Goal: Task Accomplishment & Management: Manage account settings

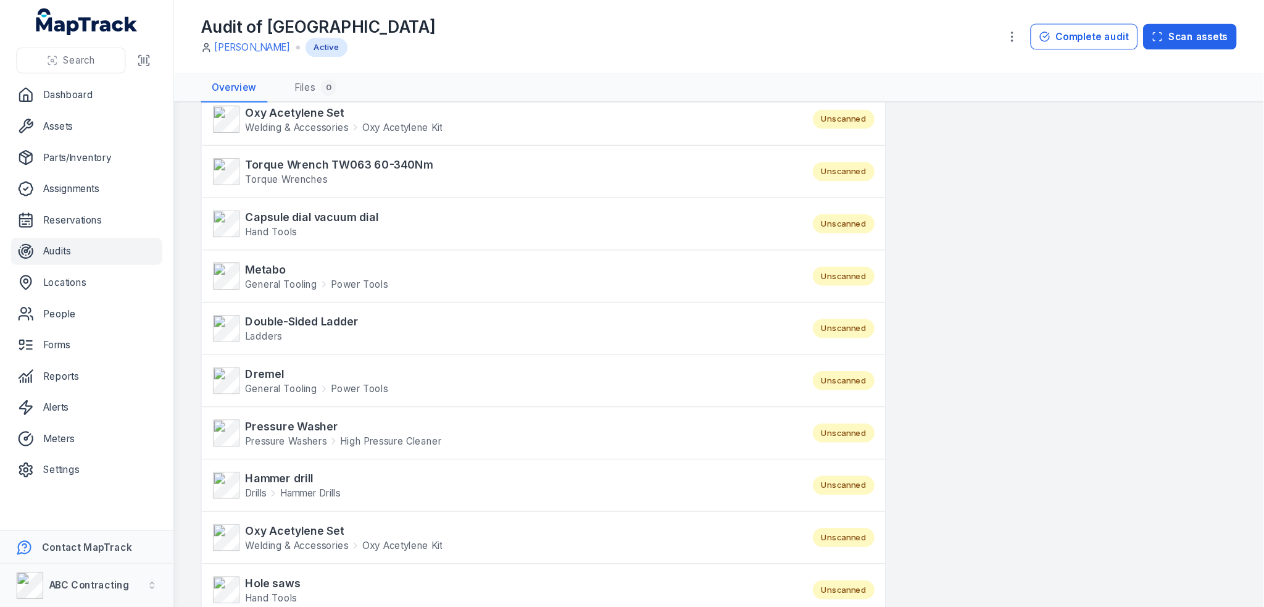
scroll to position [741, 0]
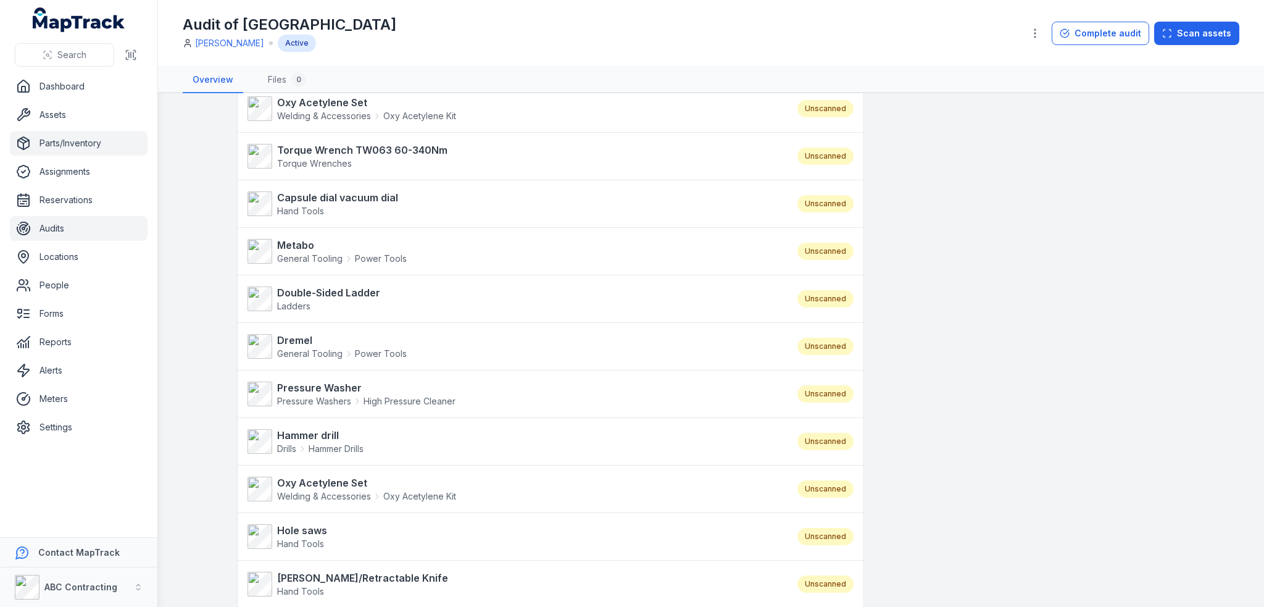
click at [44, 149] on link "Parts/Inventory" at bounding box center [79, 143] width 138 height 25
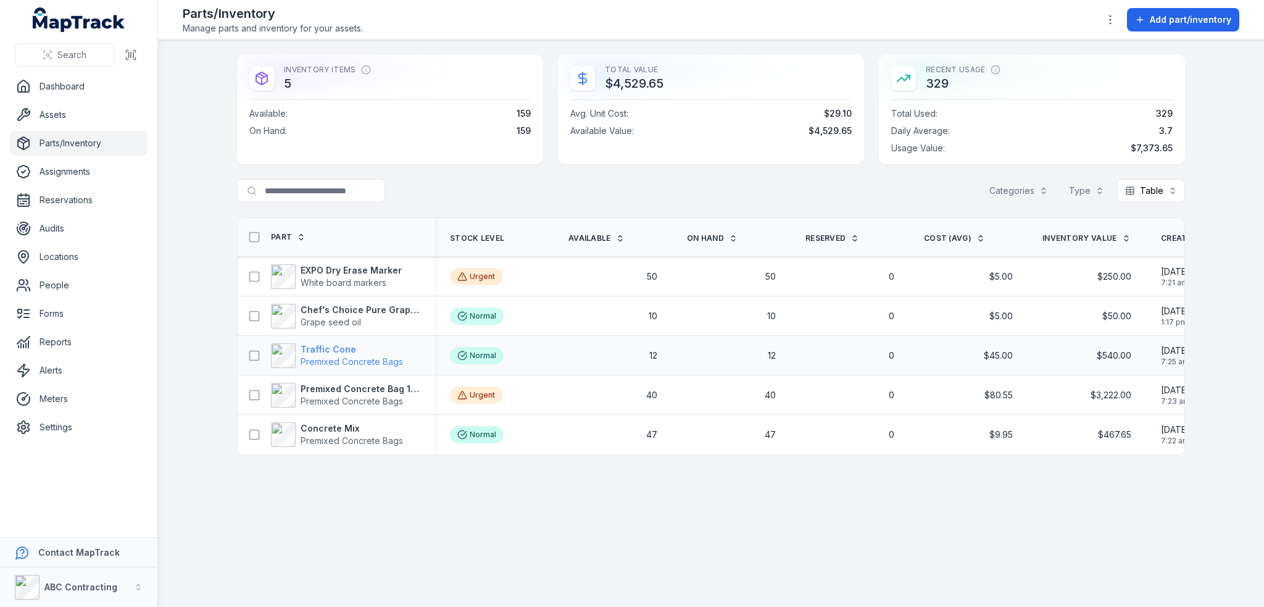
click at [326, 347] on strong "Traffic Cone" at bounding box center [352, 349] width 102 height 12
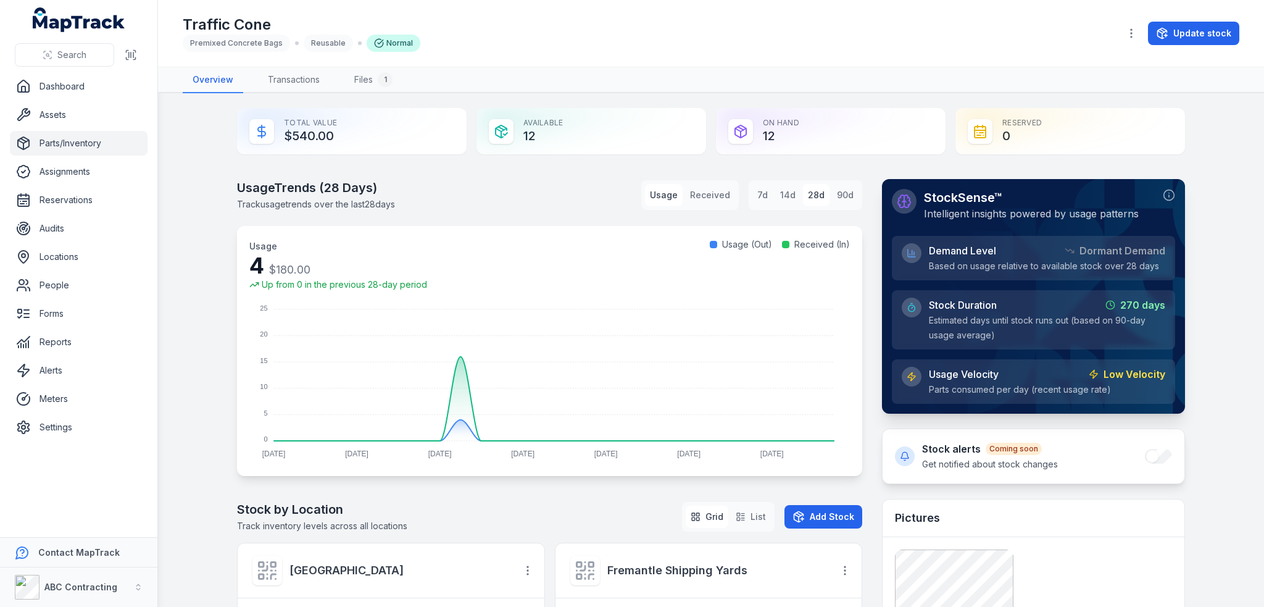
drag, startPoint x: 516, startPoint y: 130, endPoint x: 552, endPoint y: 131, distance: 35.8
click at [552, 131] on div "Available 12" at bounding box center [592, 131] width 230 height 46
drag, startPoint x: 763, startPoint y: 135, endPoint x: 780, endPoint y: 133, distance: 16.9
click at [780, 133] on div "On Hand 12" at bounding box center [831, 131] width 230 height 46
click at [1149, 38] on button "Update stock" at bounding box center [1193, 33] width 91 height 23
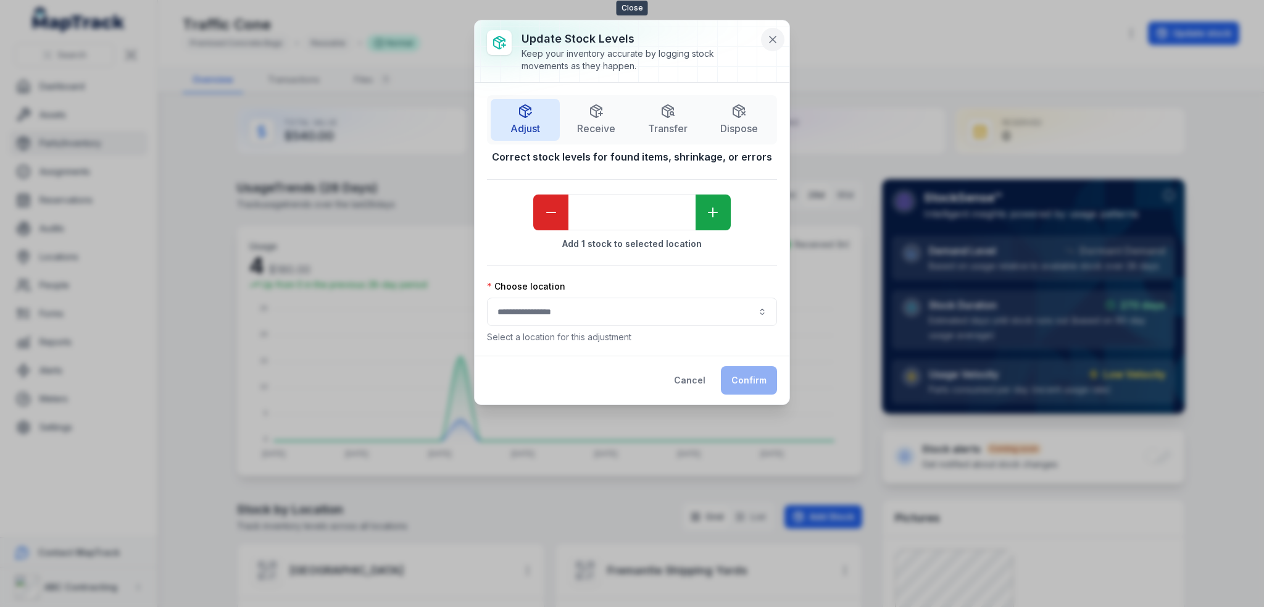
click at [779, 41] on button at bounding box center [772, 39] width 23 height 23
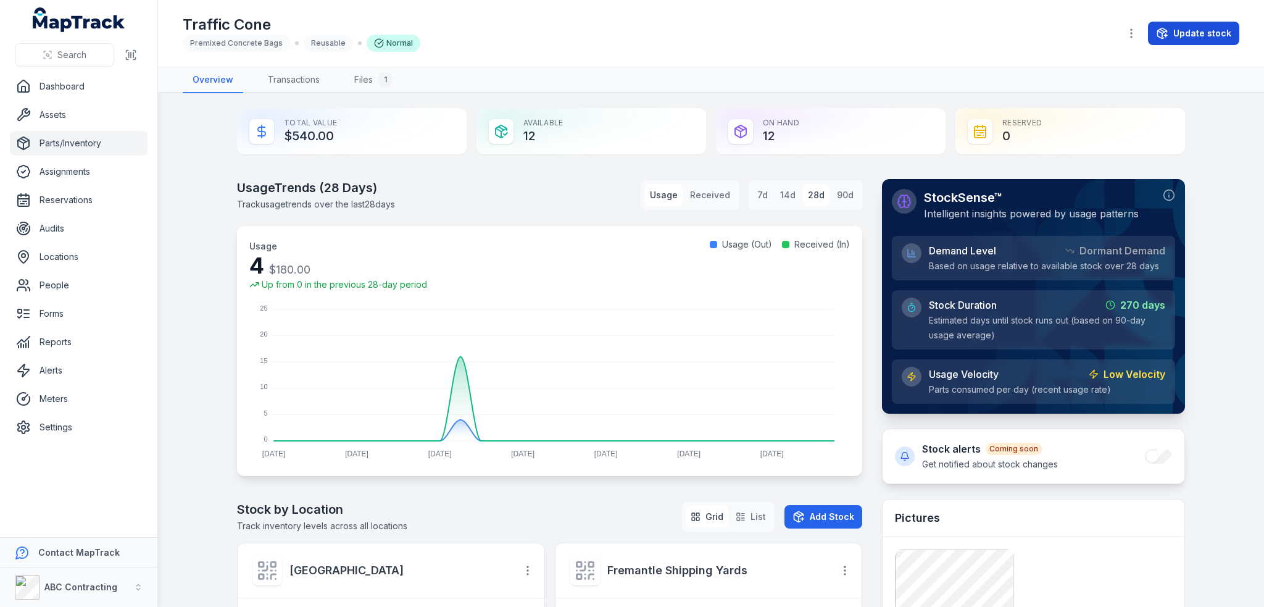
click at [1149, 29] on button "Update stock" at bounding box center [1193, 33] width 91 height 23
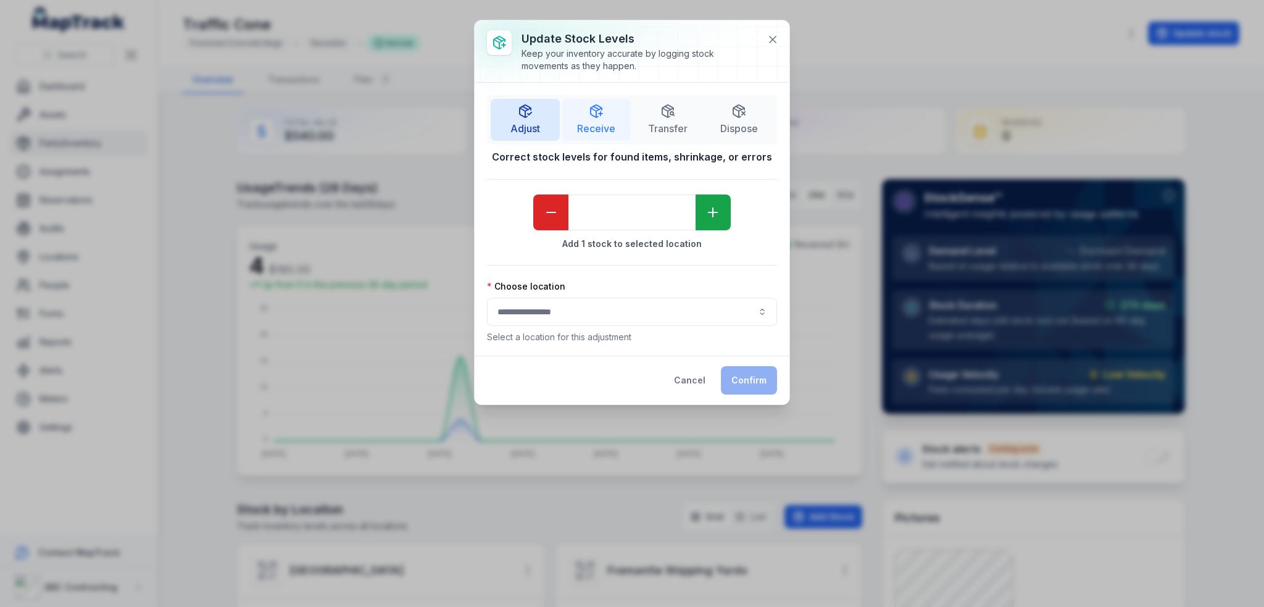
click at [600, 104] on icon "button" at bounding box center [596, 111] width 15 height 15
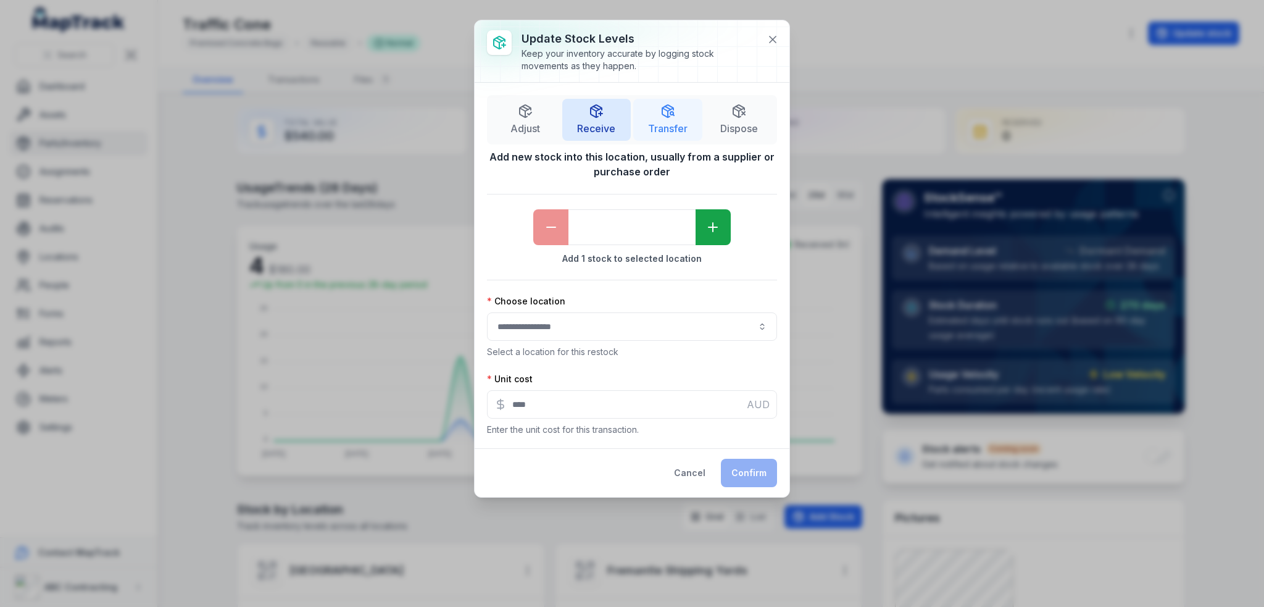
click at [659, 123] on span "Transfer" at bounding box center [668, 128] width 40 height 15
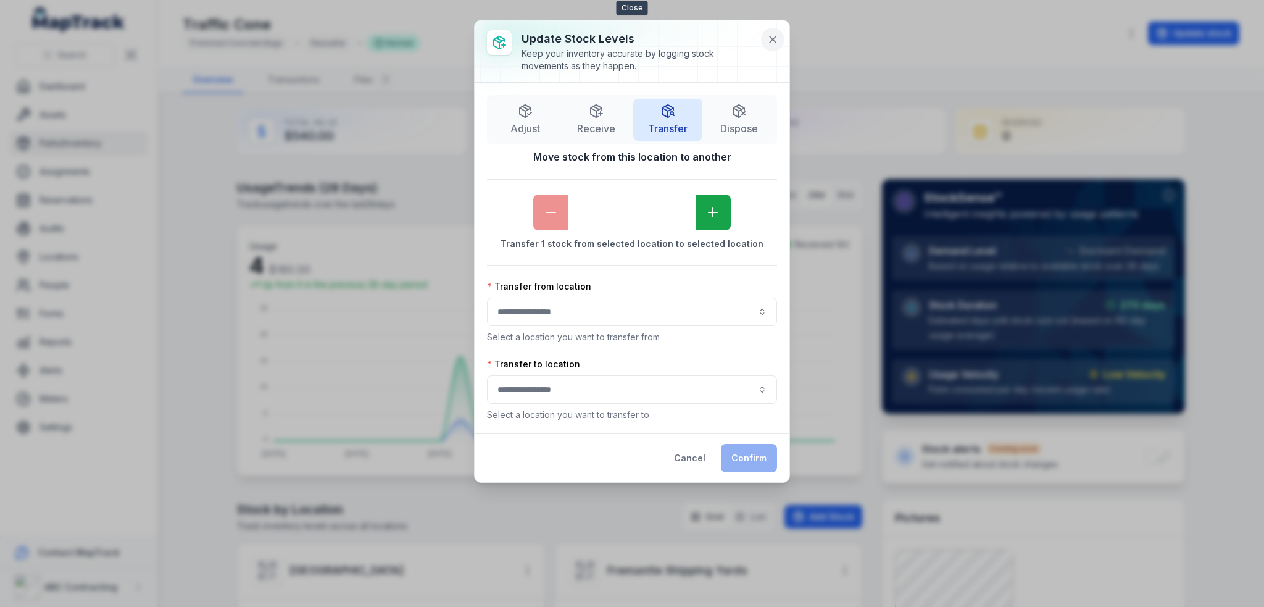
click at [775, 43] on icon at bounding box center [773, 39] width 12 height 12
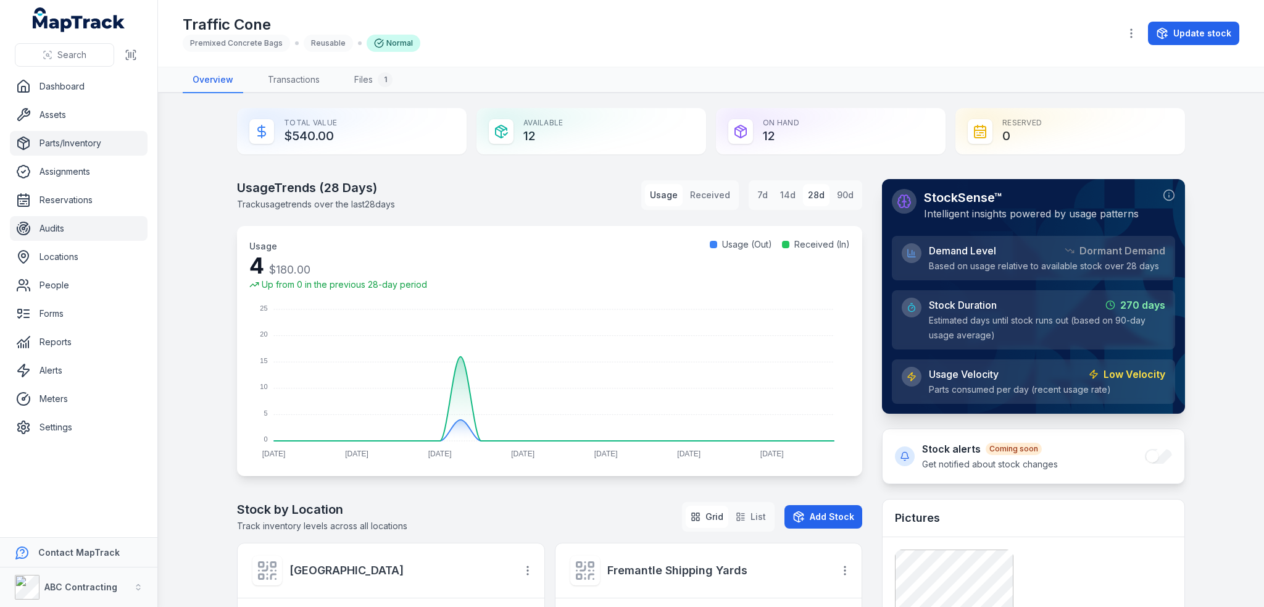
click at [44, 232] on link "Audits" at bounding box center [79, 228] width 138 height 25
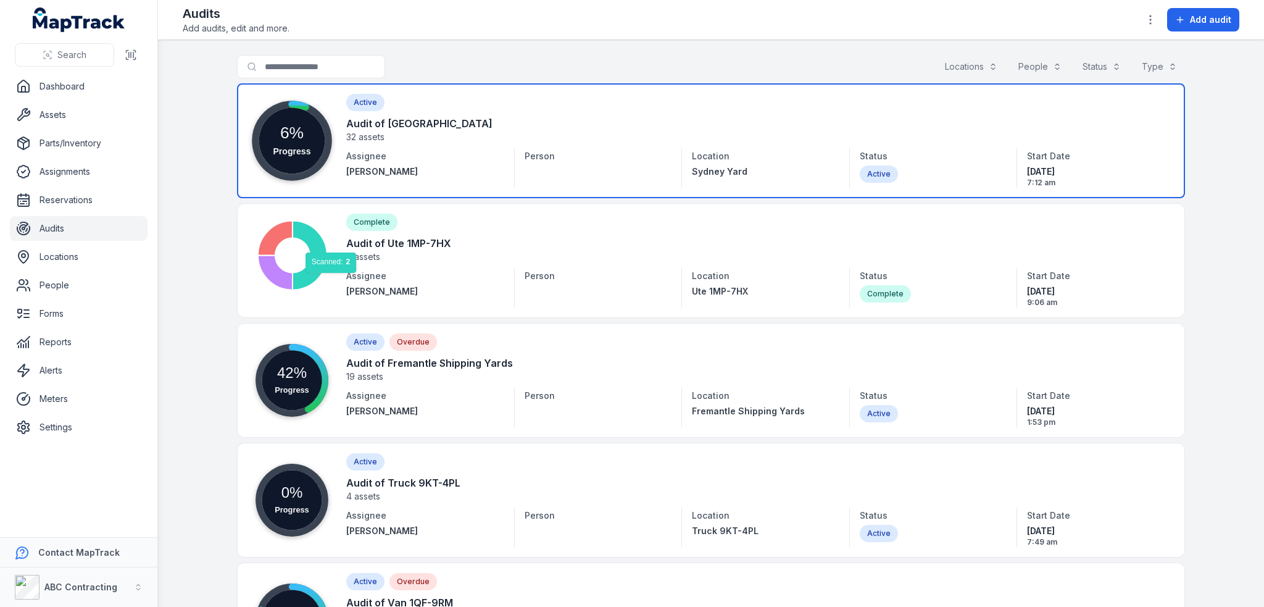
click at [409, 128] on link at bounding box center [711, 140] width 948 height 115
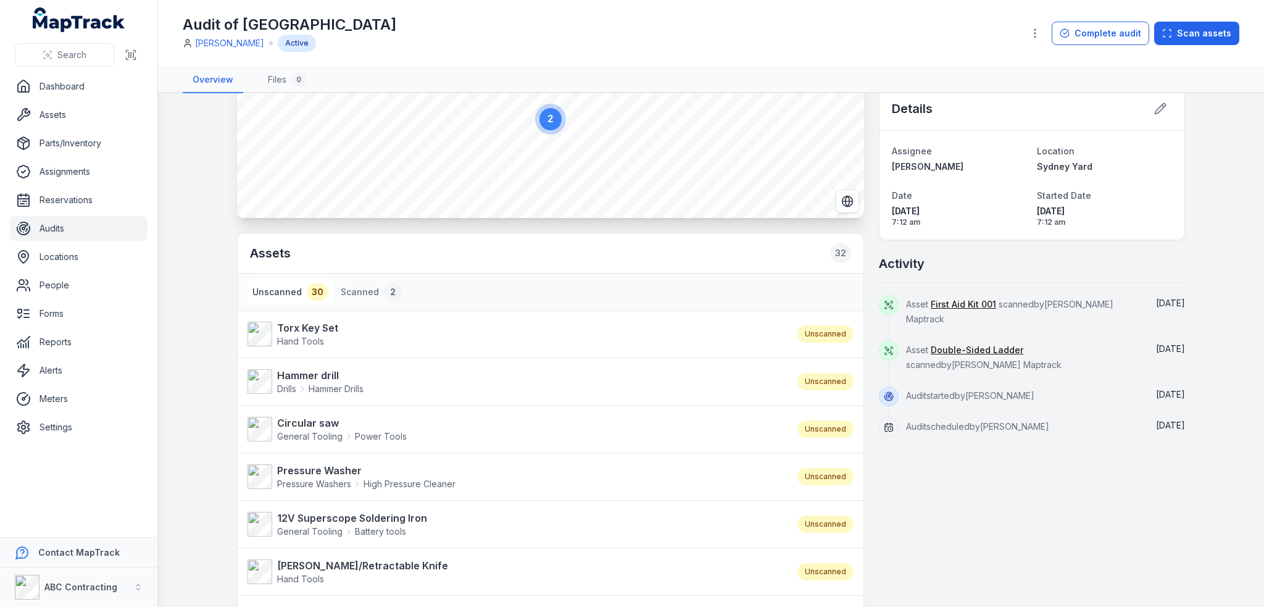
scroll to position [247, 0]
